Goal: Information Seeking & Learning: Learn about a topic

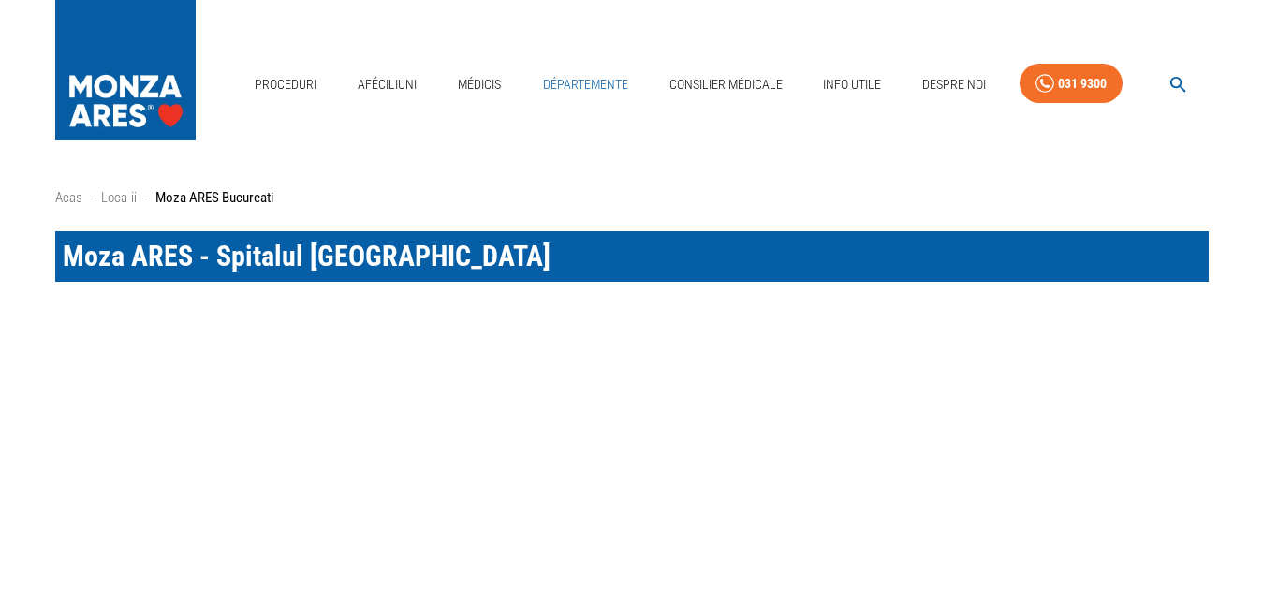
click at [575, 83] on link "Départemente" at bounding box center [585, 85] width 100 height 38
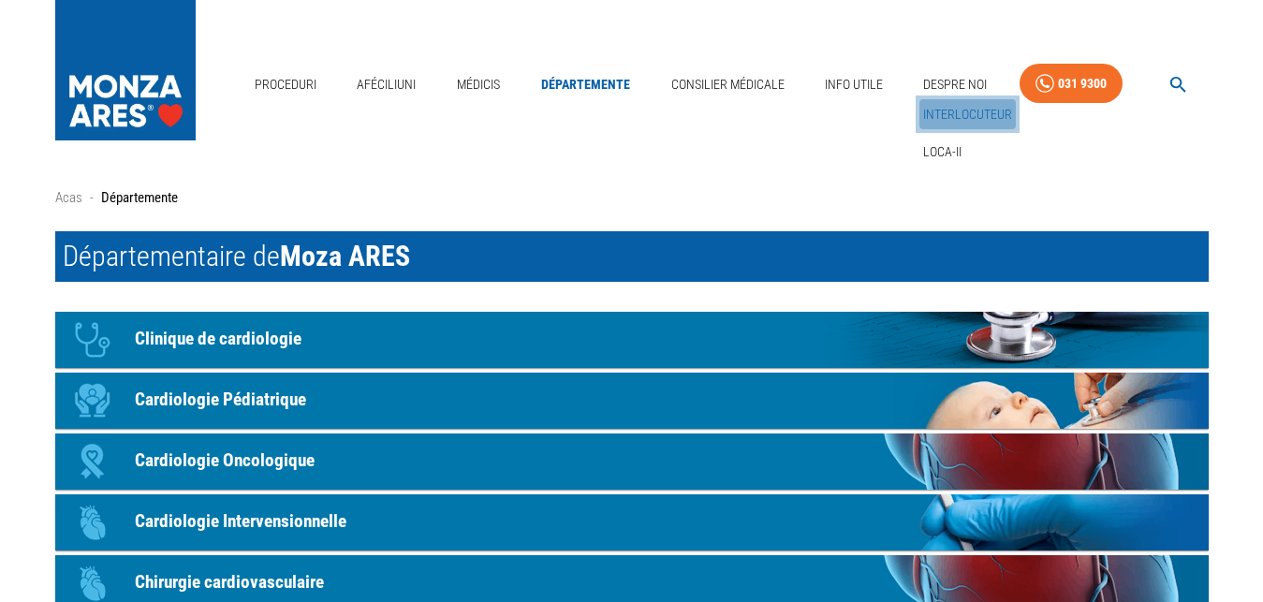
click at [955, 111] on link "Interlocuteur" at bounding box center [967, 114] width 96 height 31
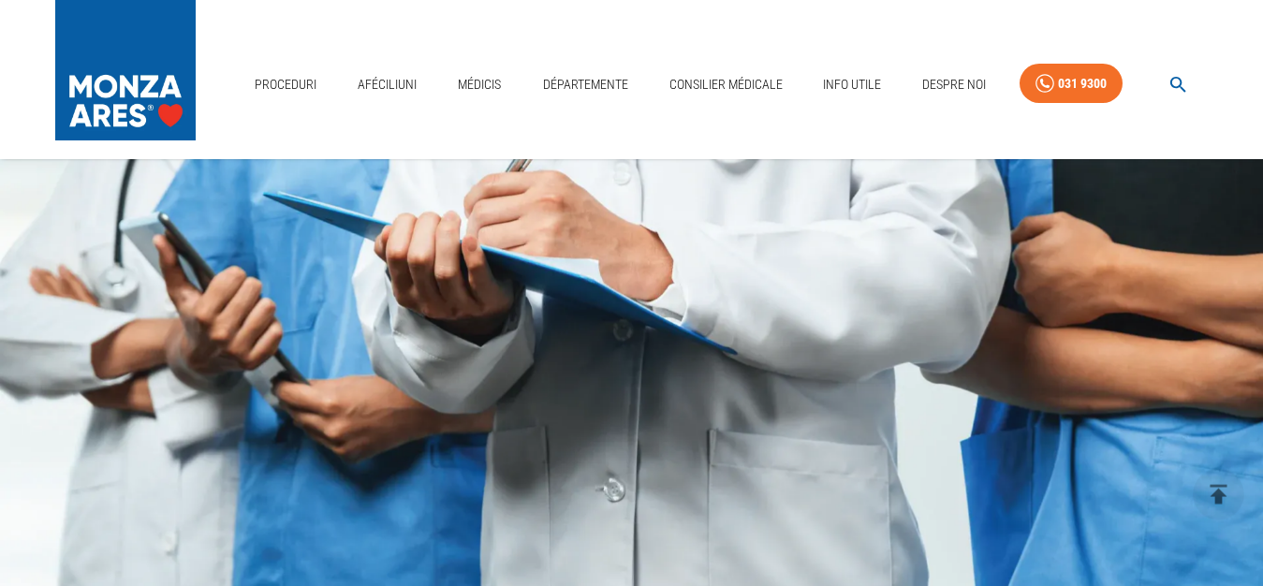
scroll to position [257, 0]
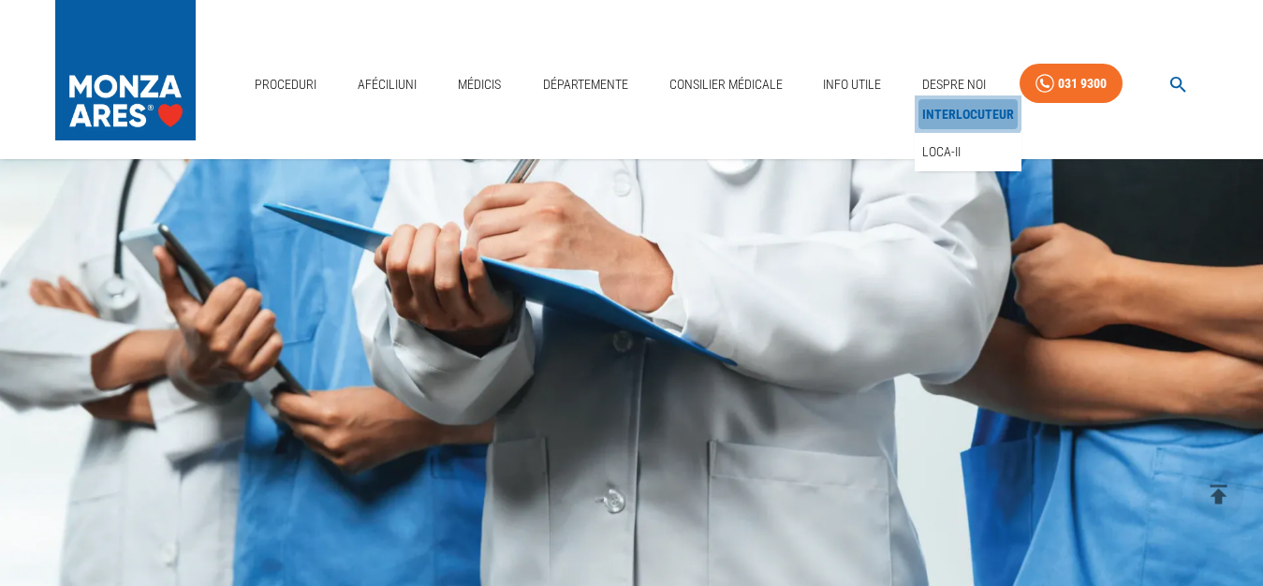
click at [964, 111] on link "Interlocuteur" at bounding box center [967, 114] width 99 height 31
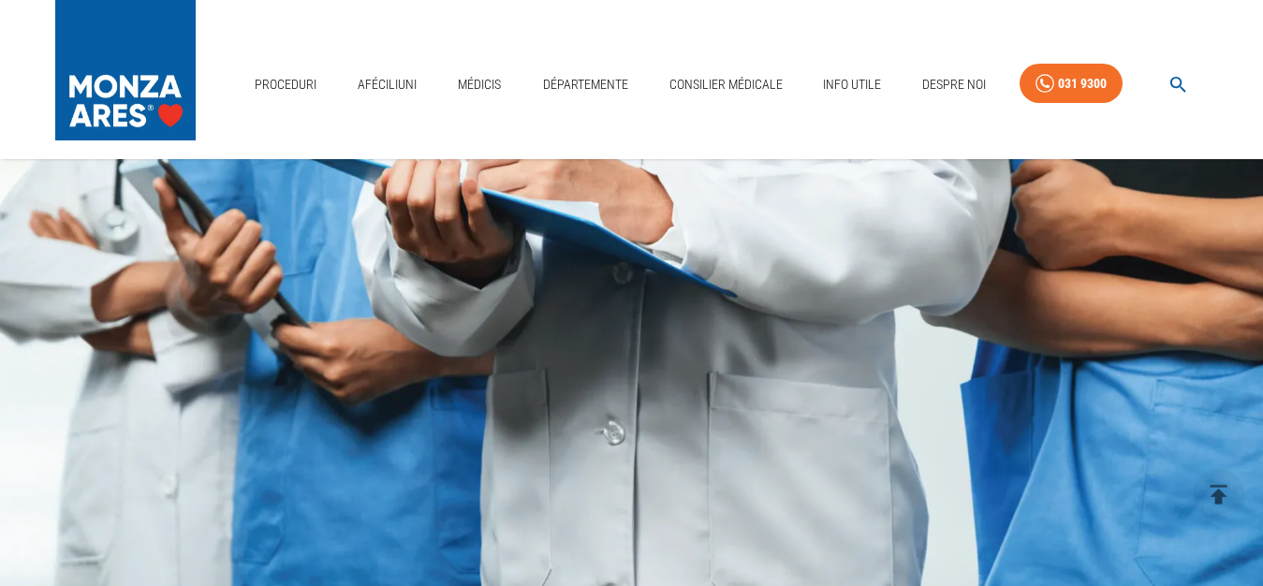
scroll to position [322, 0]
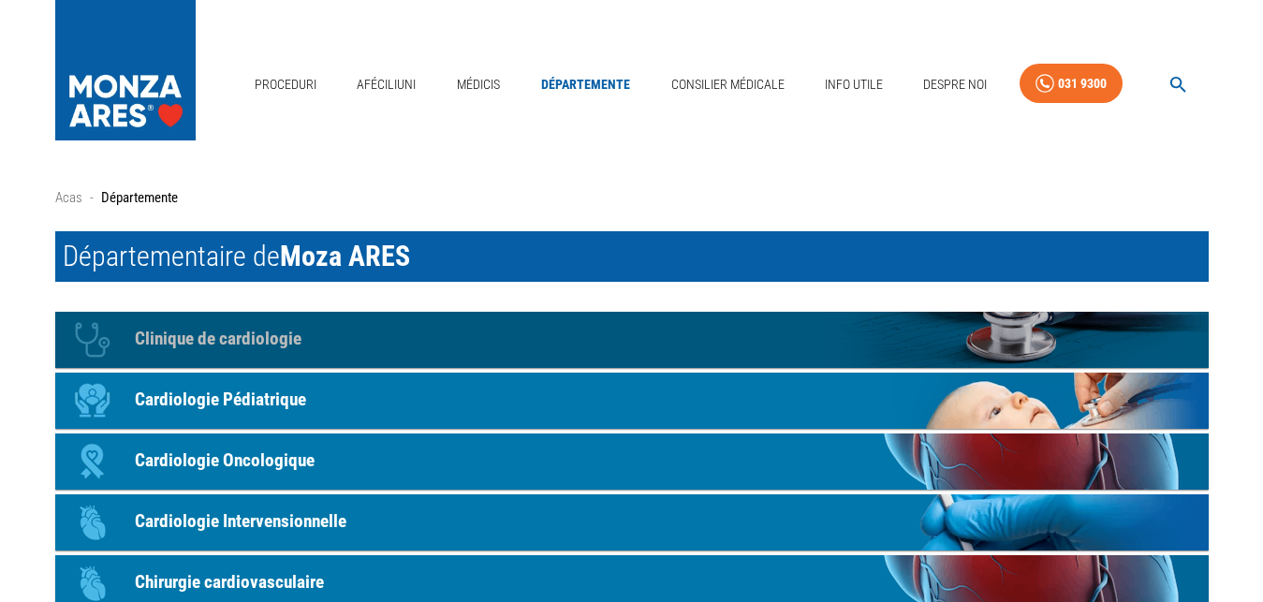
click at [268, 343] on p "Clinique de cardiologie" at bounding box center [218, 339] width 167 height 27
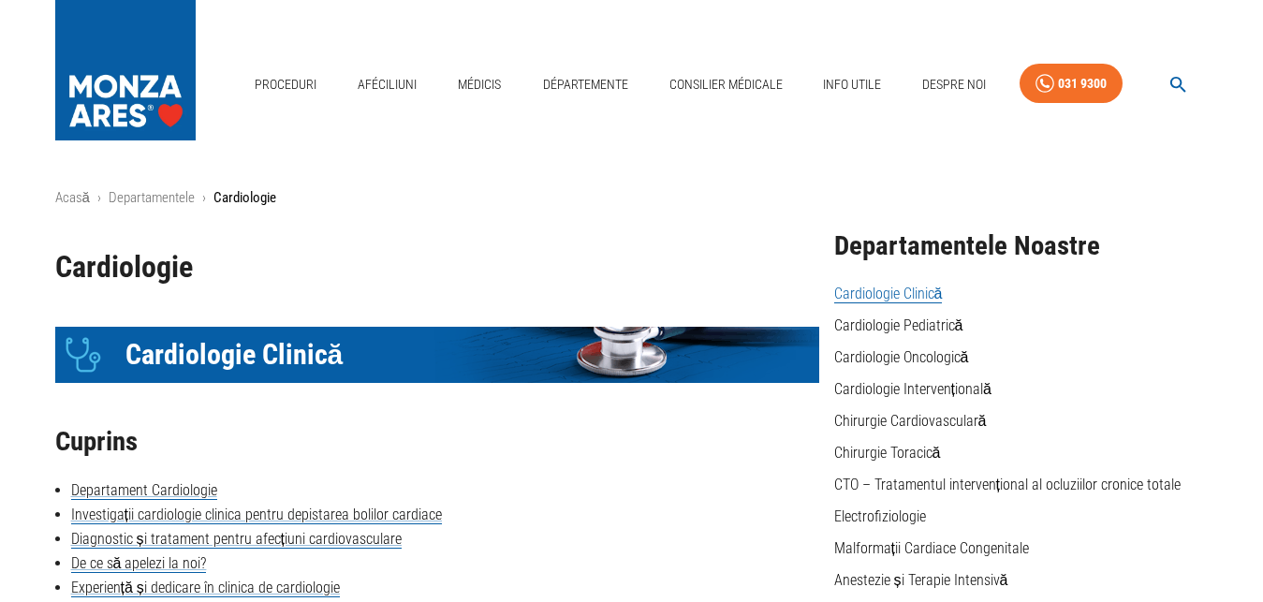
scroll to position [251, 0]
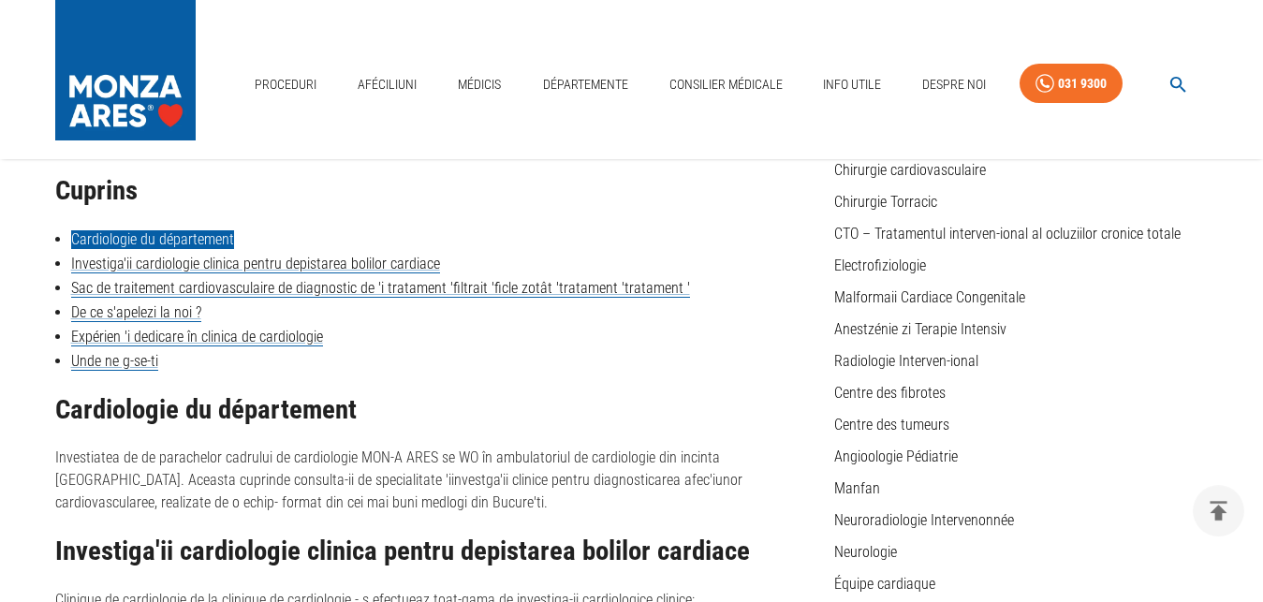
click at [132, 243] on link "Cardiologie du département" at bounding box center [152, 239] width 163 height 19
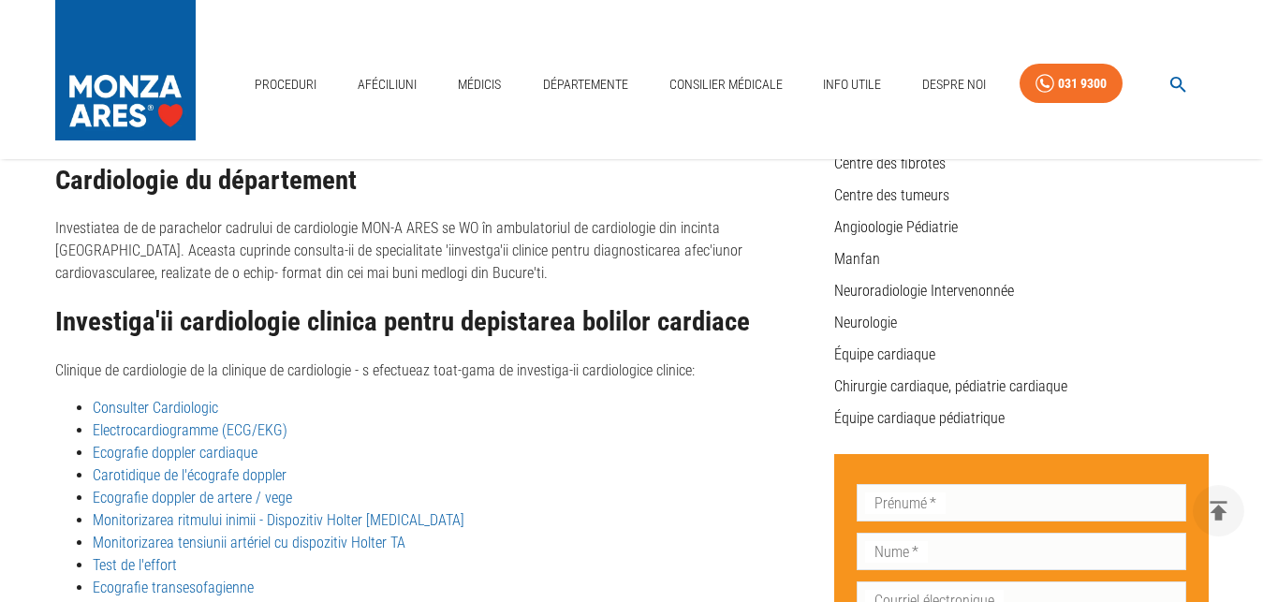
scroll to position [479, 0]
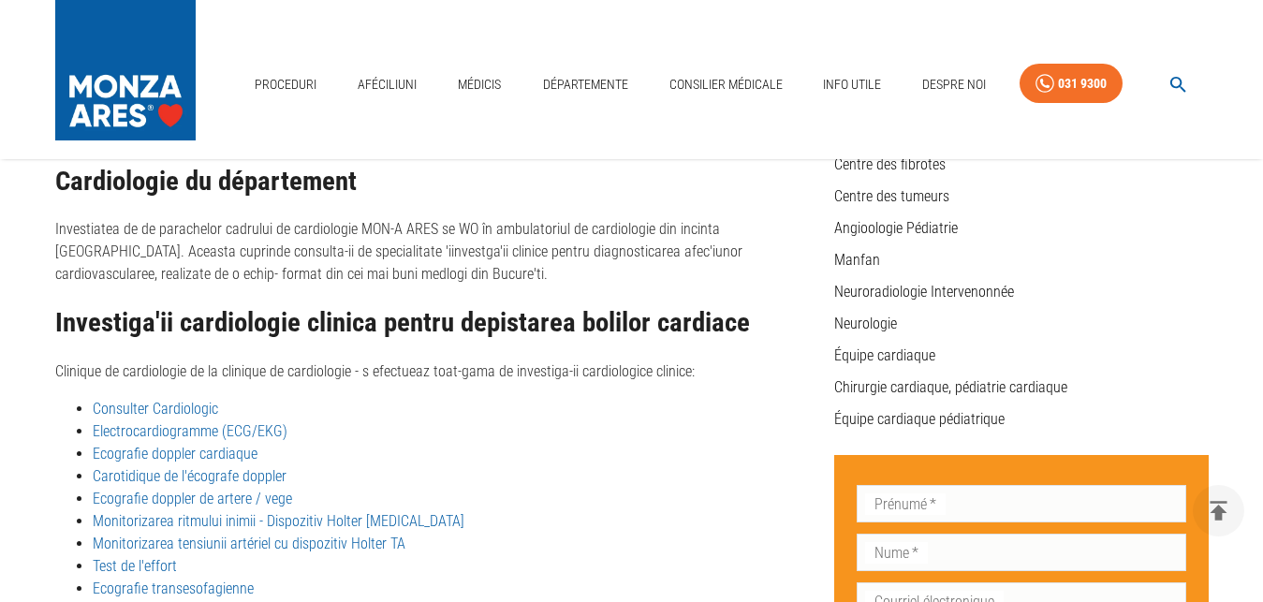
drag, startPoint x: 1254, startPoint y: 116, endPoint x: 1272, endPoint y: 153, distance: 41.4
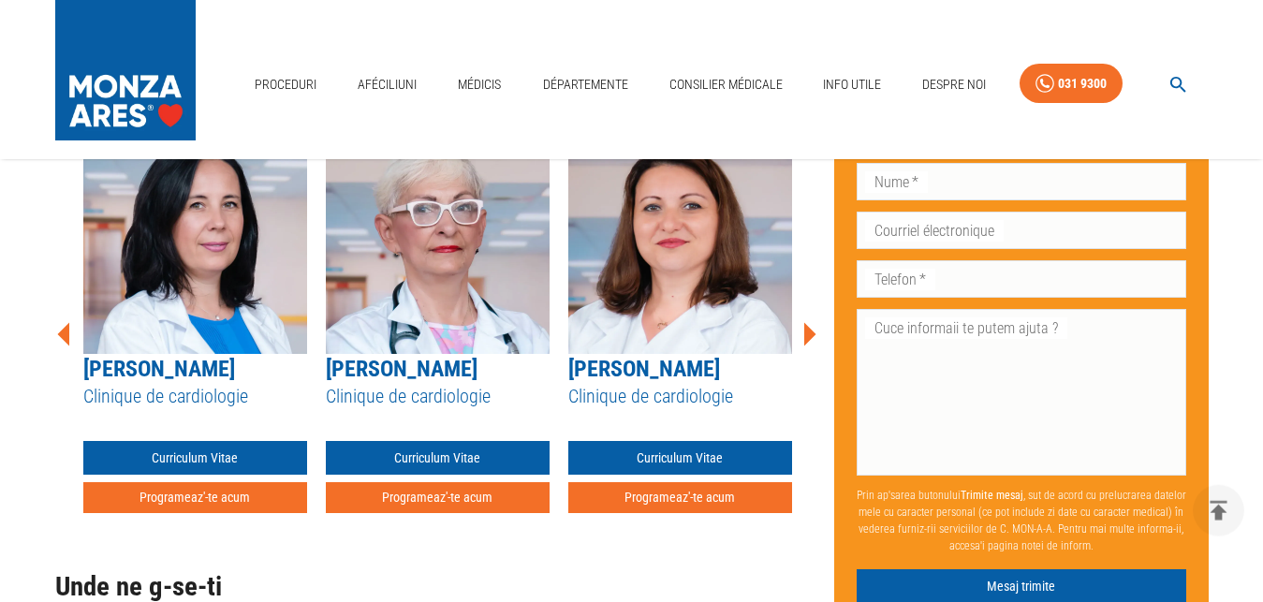
scroll to position [1525, 0]
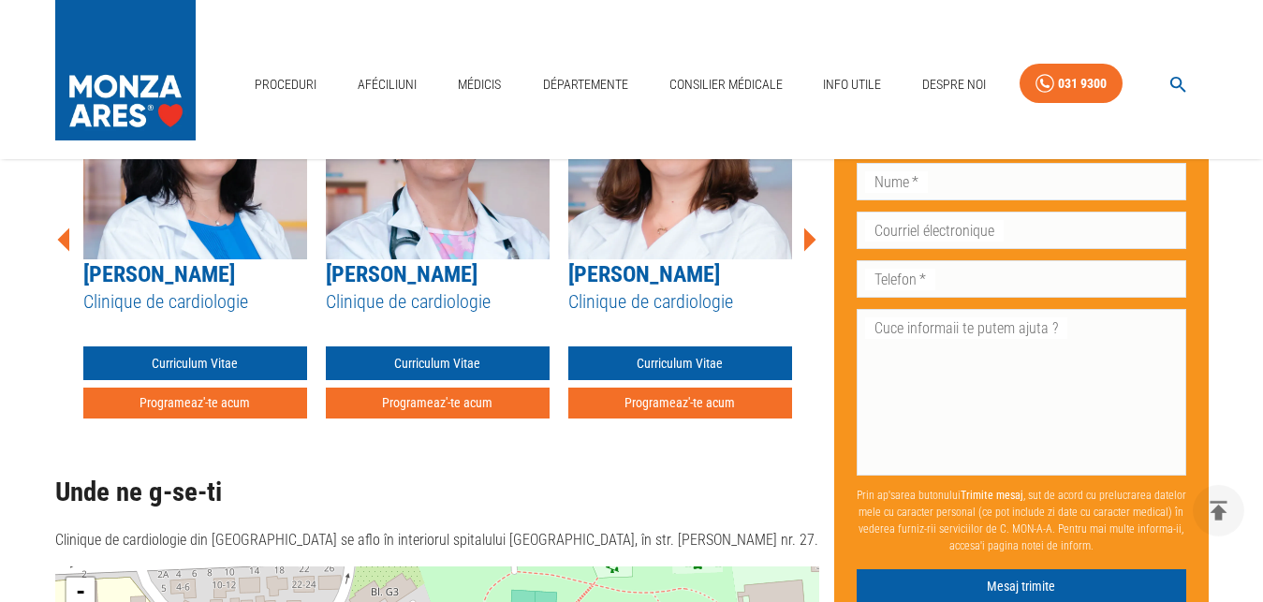
scroll to position [1637, 0]
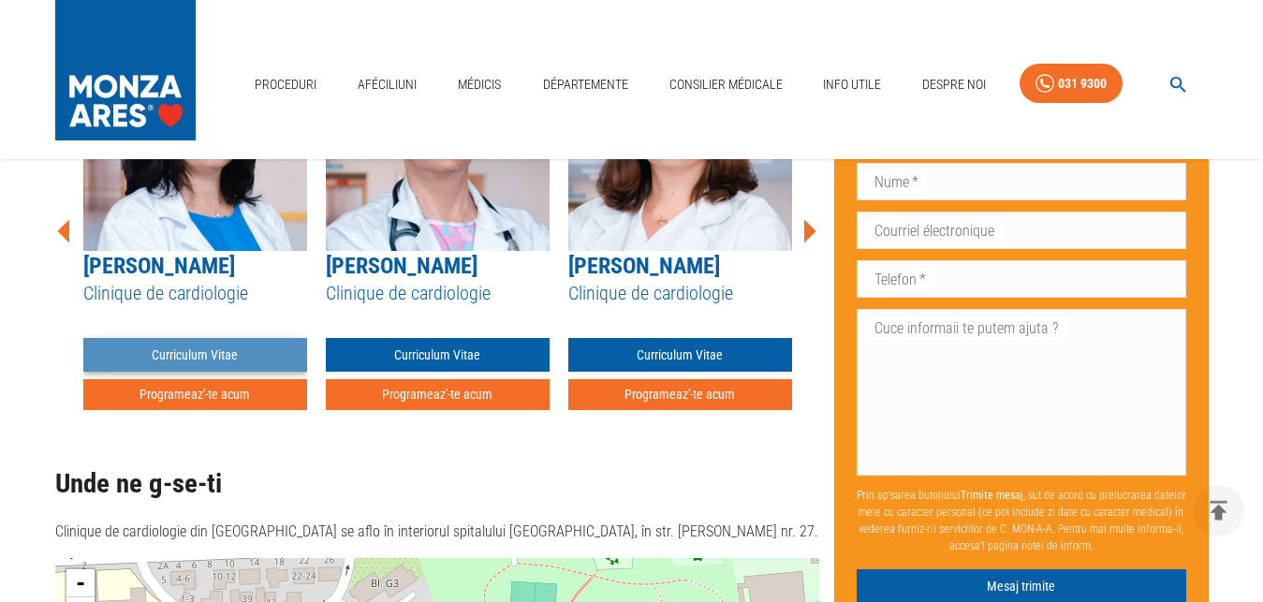
click at [191, 341] on link "Curriculum Vitae" at bounding box center [195, 355] width 224 height 35
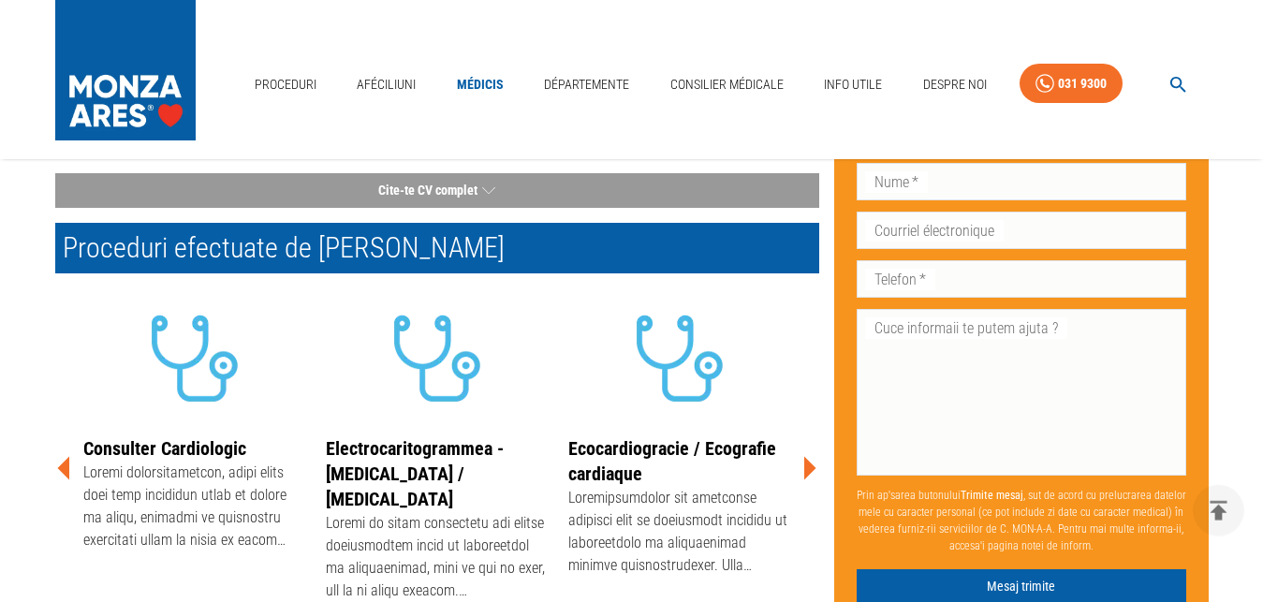
scroll to position [274, 0]
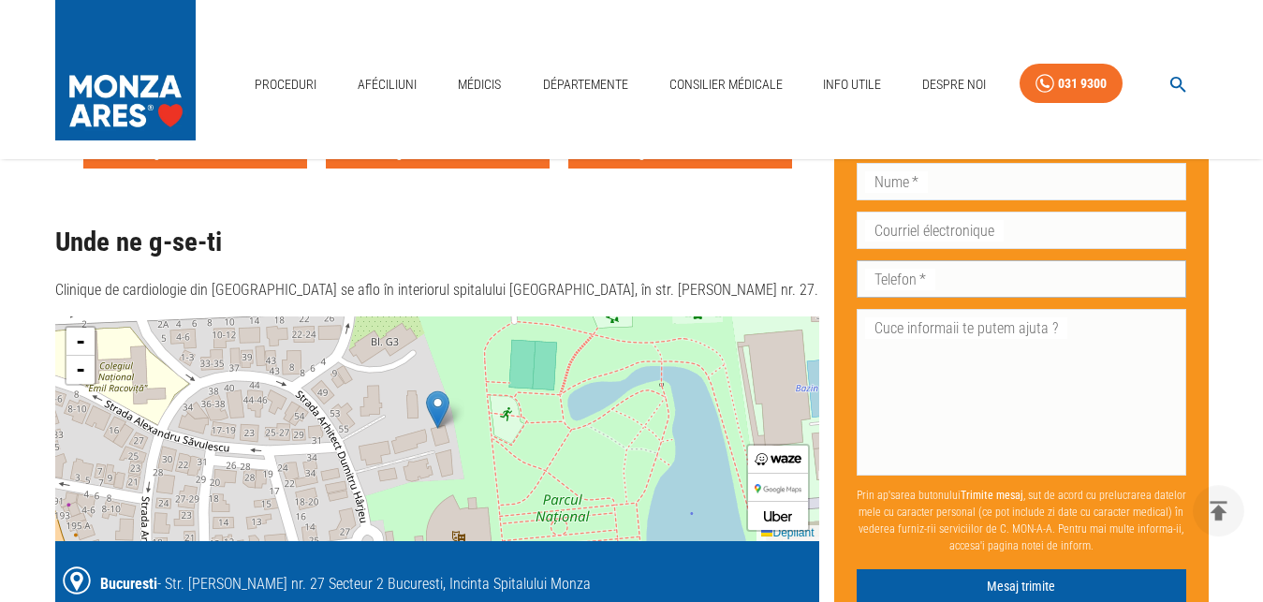
scroll to position [1912, 0]
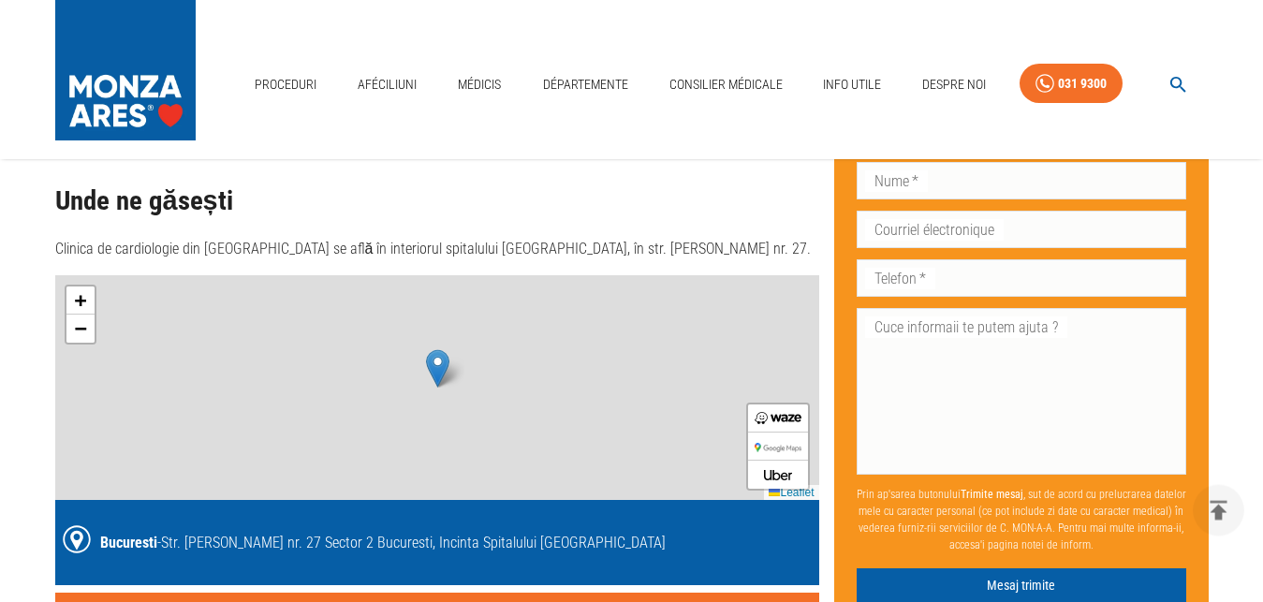
scroll to position [250, 0]
